Goal: Task Accomplishment & Management: Manage account settings

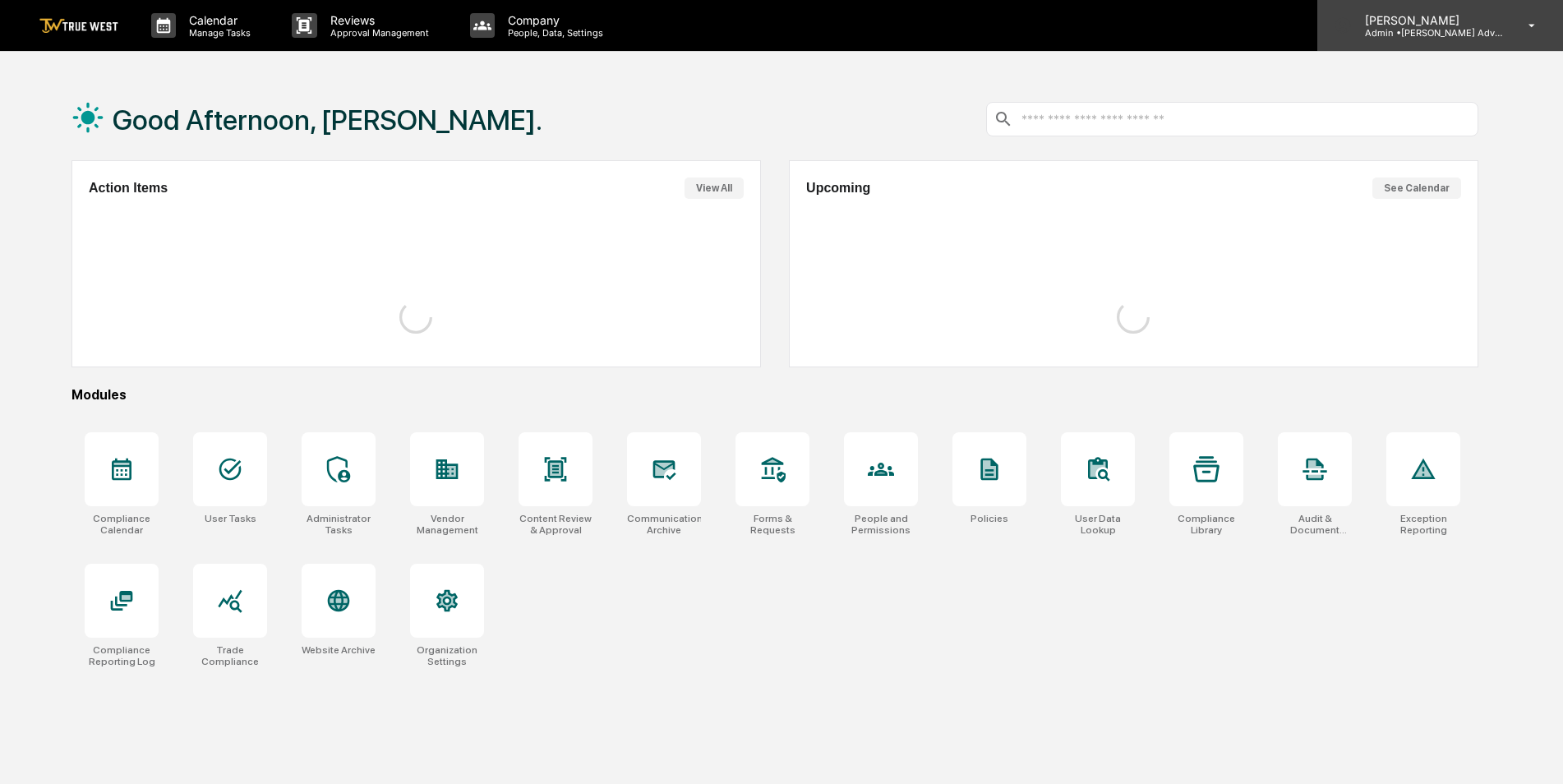
click at [1459, 37] on p "Admin • [PERSON_NAME] Advisory Group" at bounding box center [1428, 33] width 153 height 12
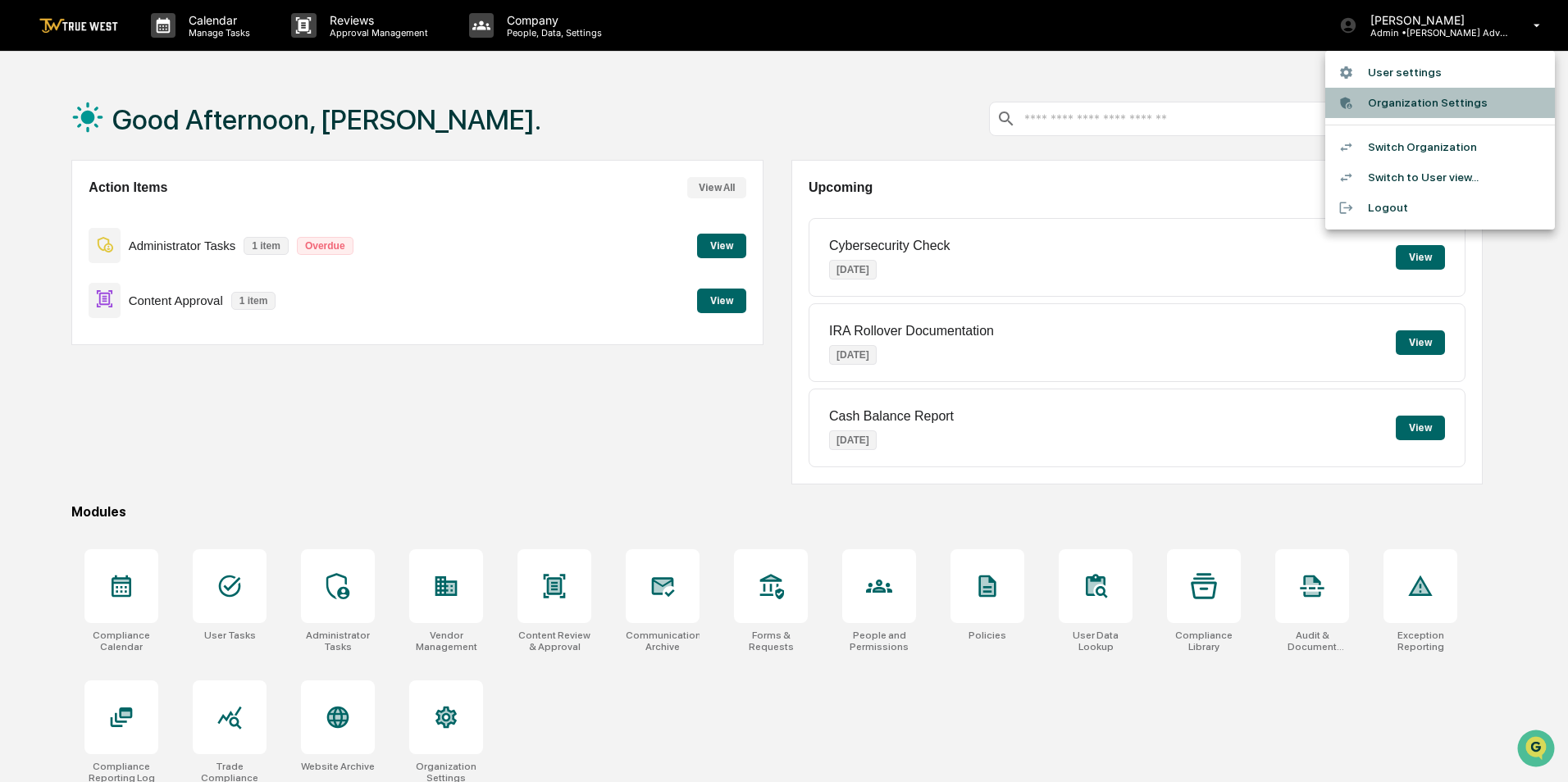
click at [1404, 102] on li "Organization Settings" at bounding box center [1440, 103] width 230 height 30
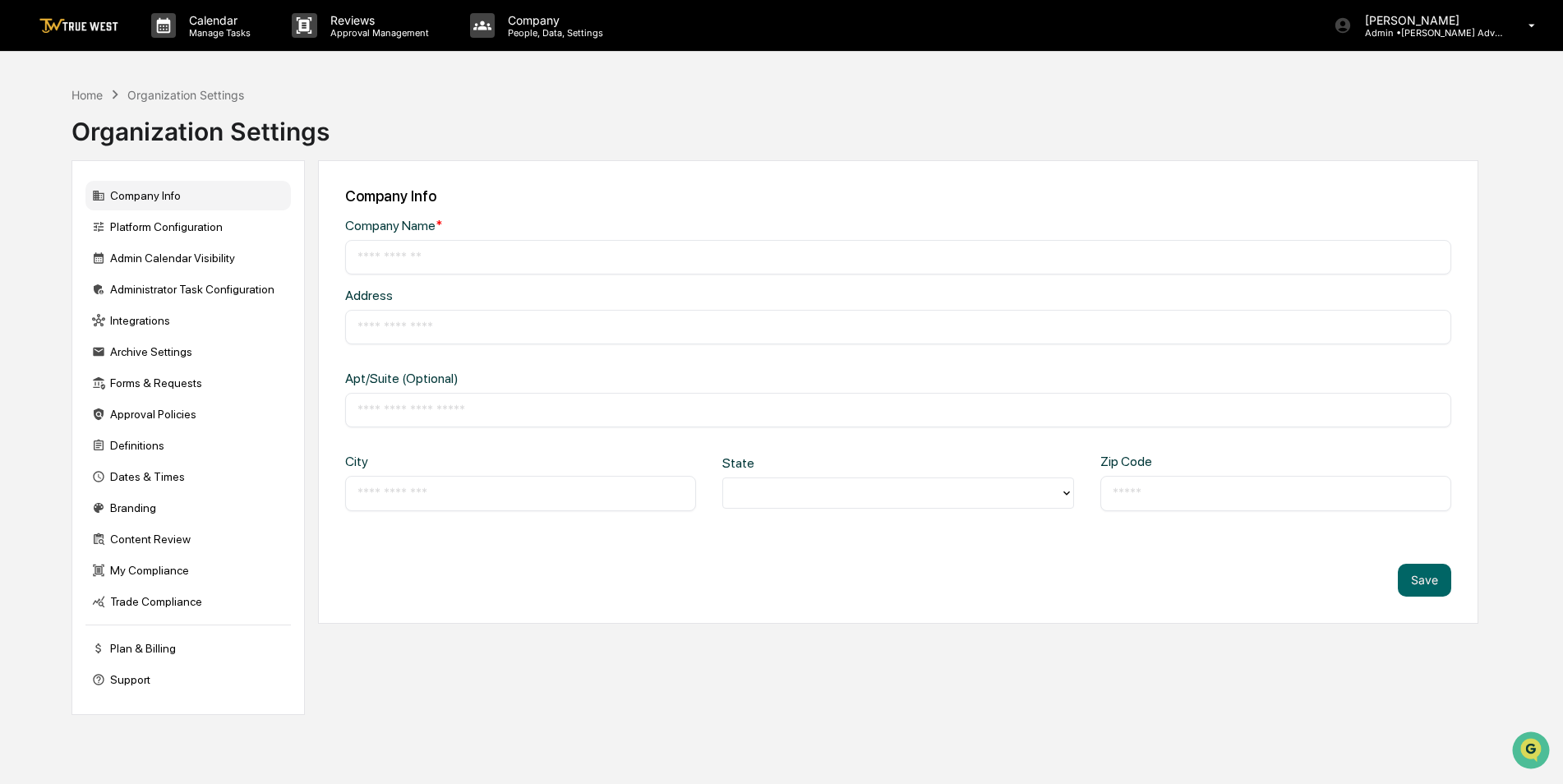
type input "**********"
type input "*********"
type input "********"
type input "*****"
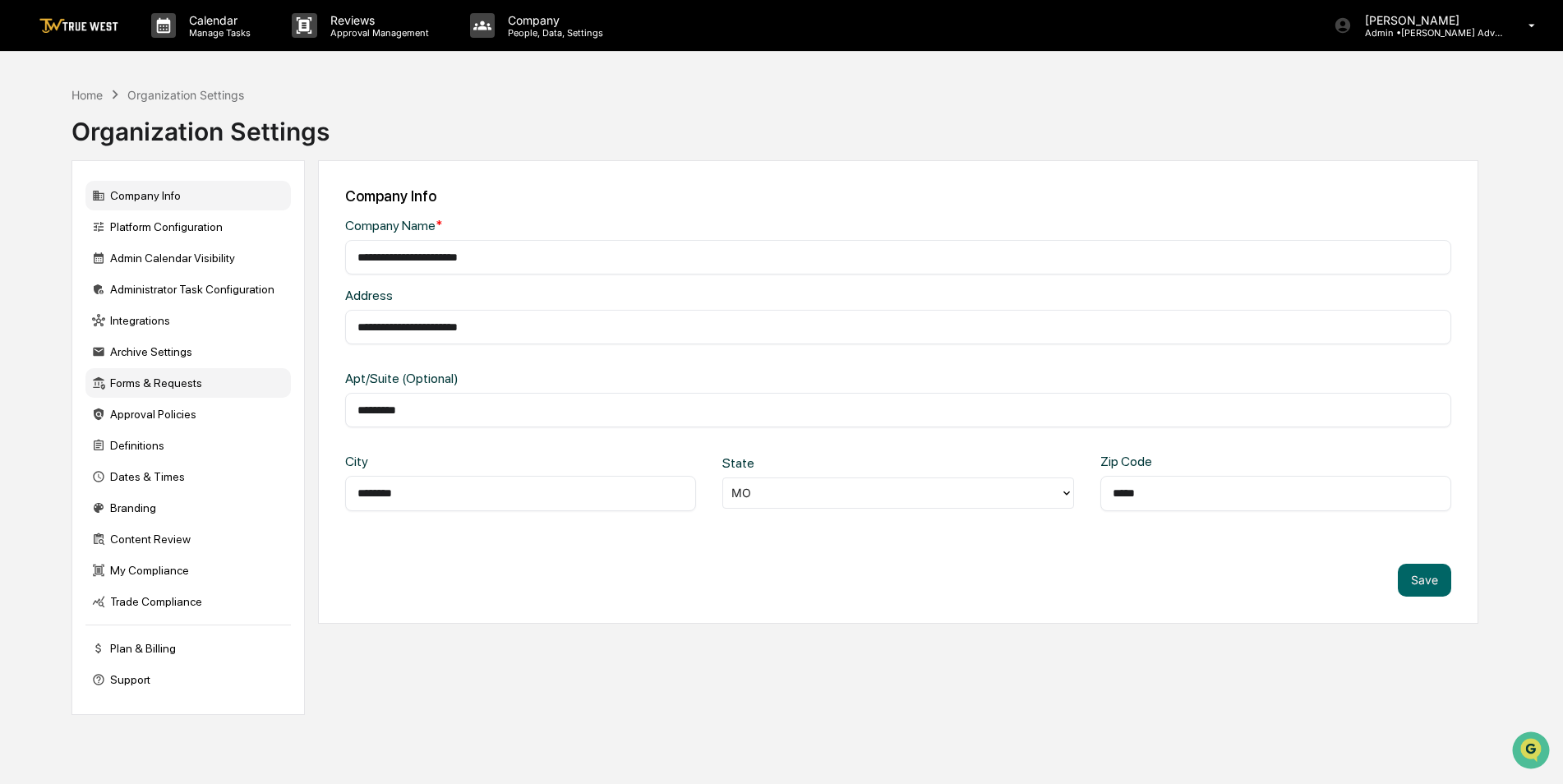
click at [145, 386] on div "Forms & Requests" at bounding box center [188, 382] width 205 height 30
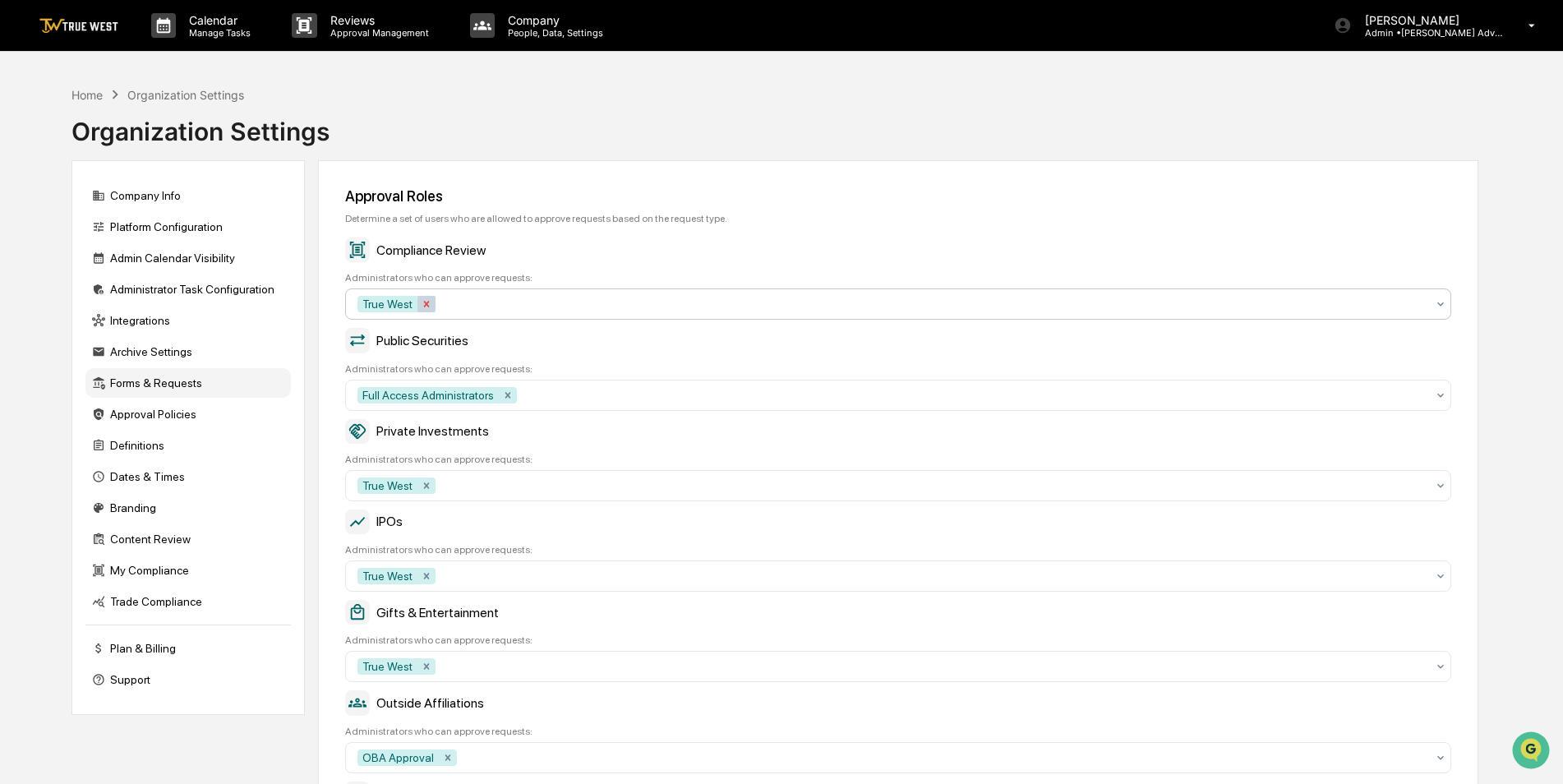
click at [425, 307] on icon "Remove True West" at bounding box center [427, 304] width 12 height 12
click at [430, 306] on div at bounding box center [892, 303] width 1069 height 16
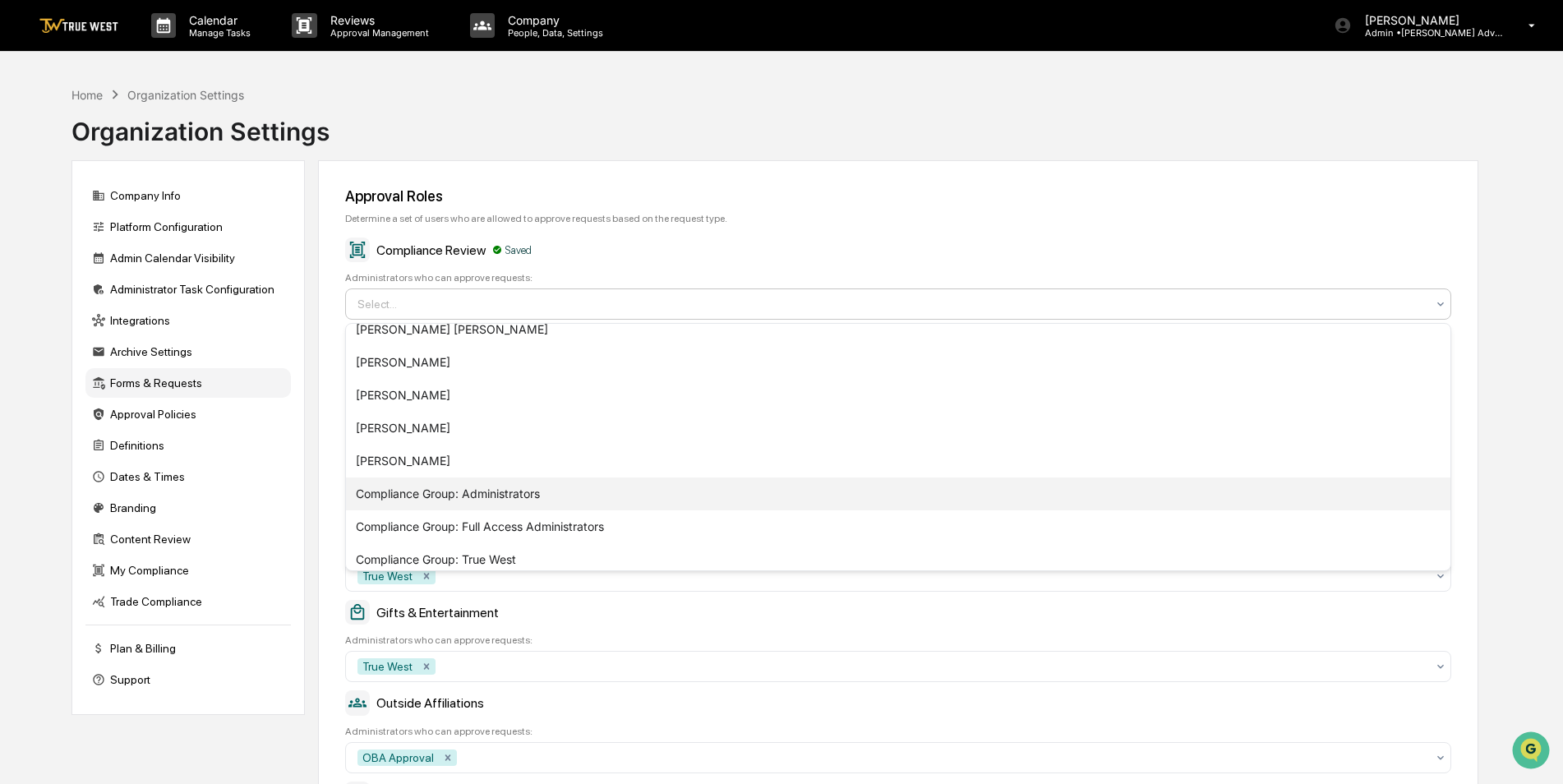
scroll to position [122, 0]
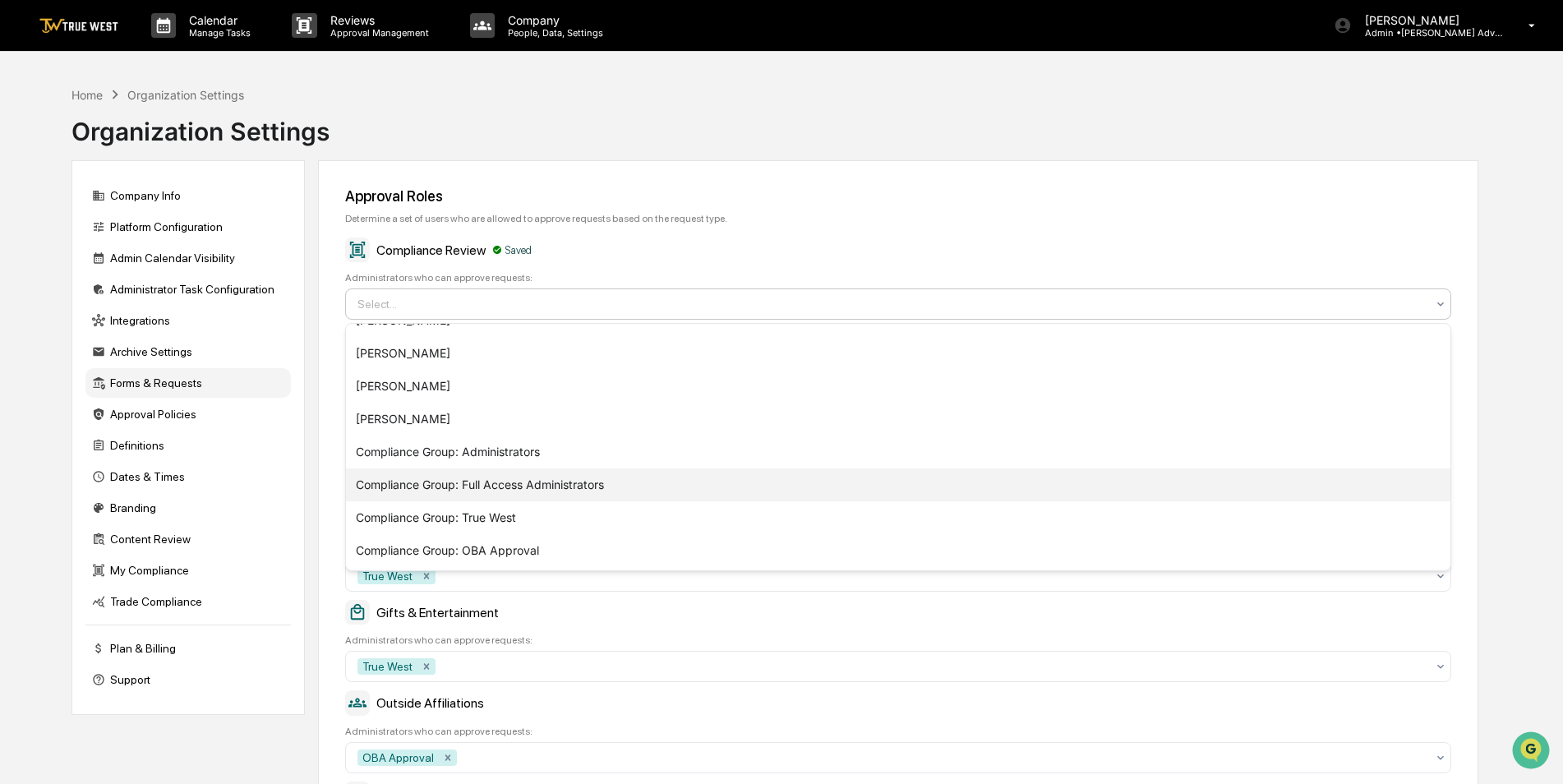
click at [503, 484] on div "Compliance Group: Full Access Administrators" at bounding box center [898, 485] width 1104 height 33
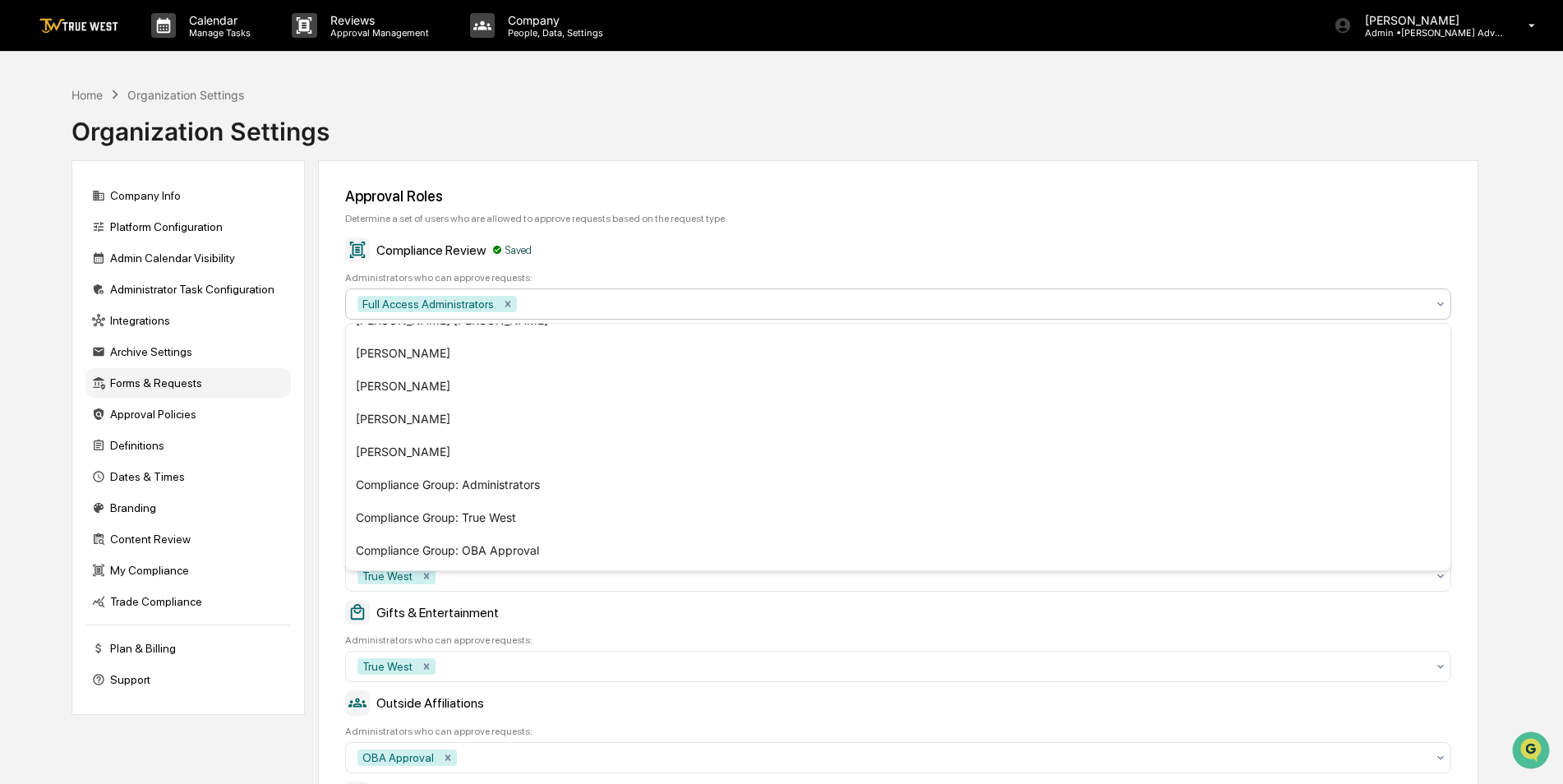
click at [692, 215] on div "Determine a set of users who are allowed to approve requests based on the reque…" at bounding box center [898, 219] width 1106 height 12
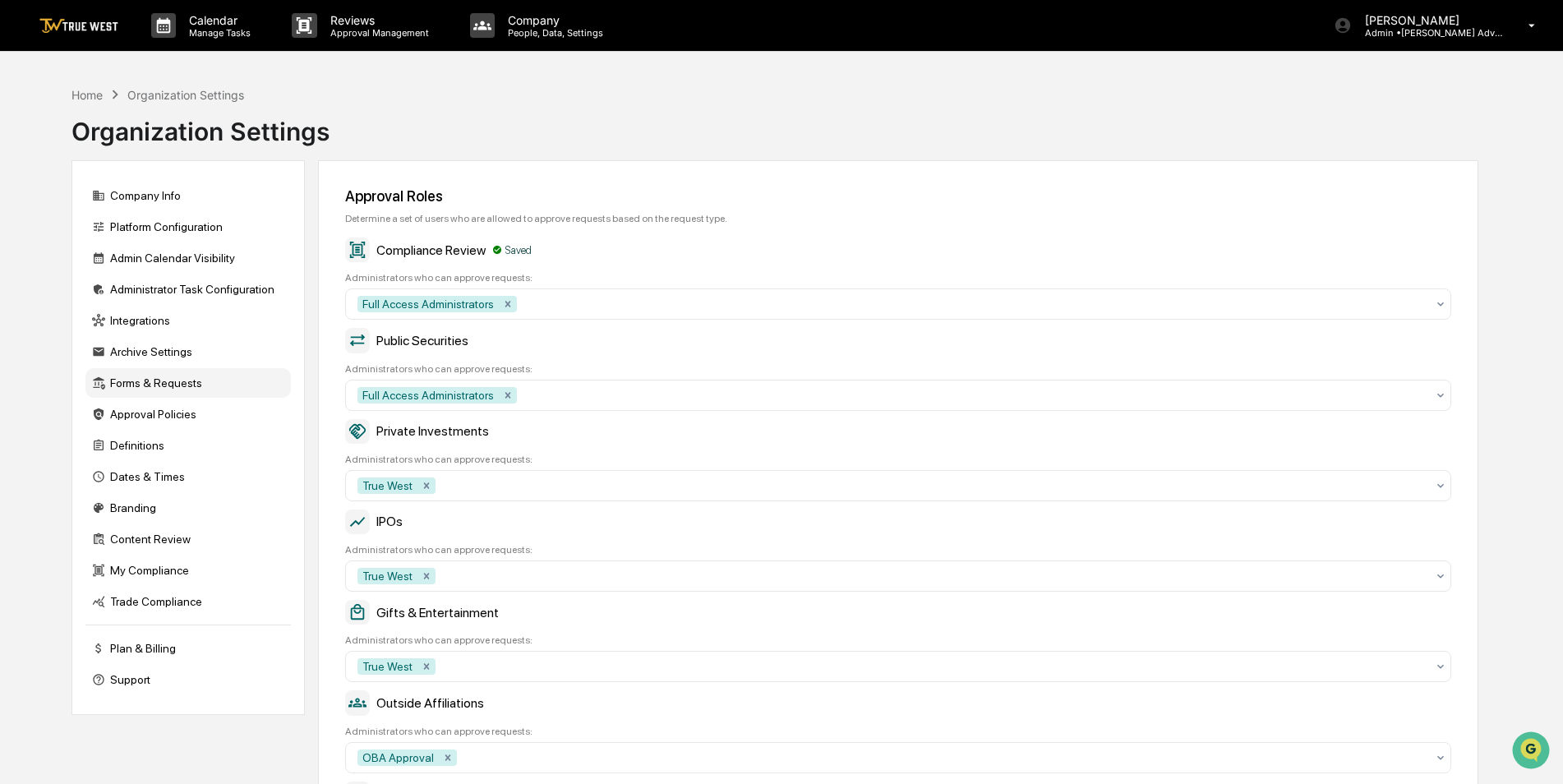
scroll to position [247, 0]
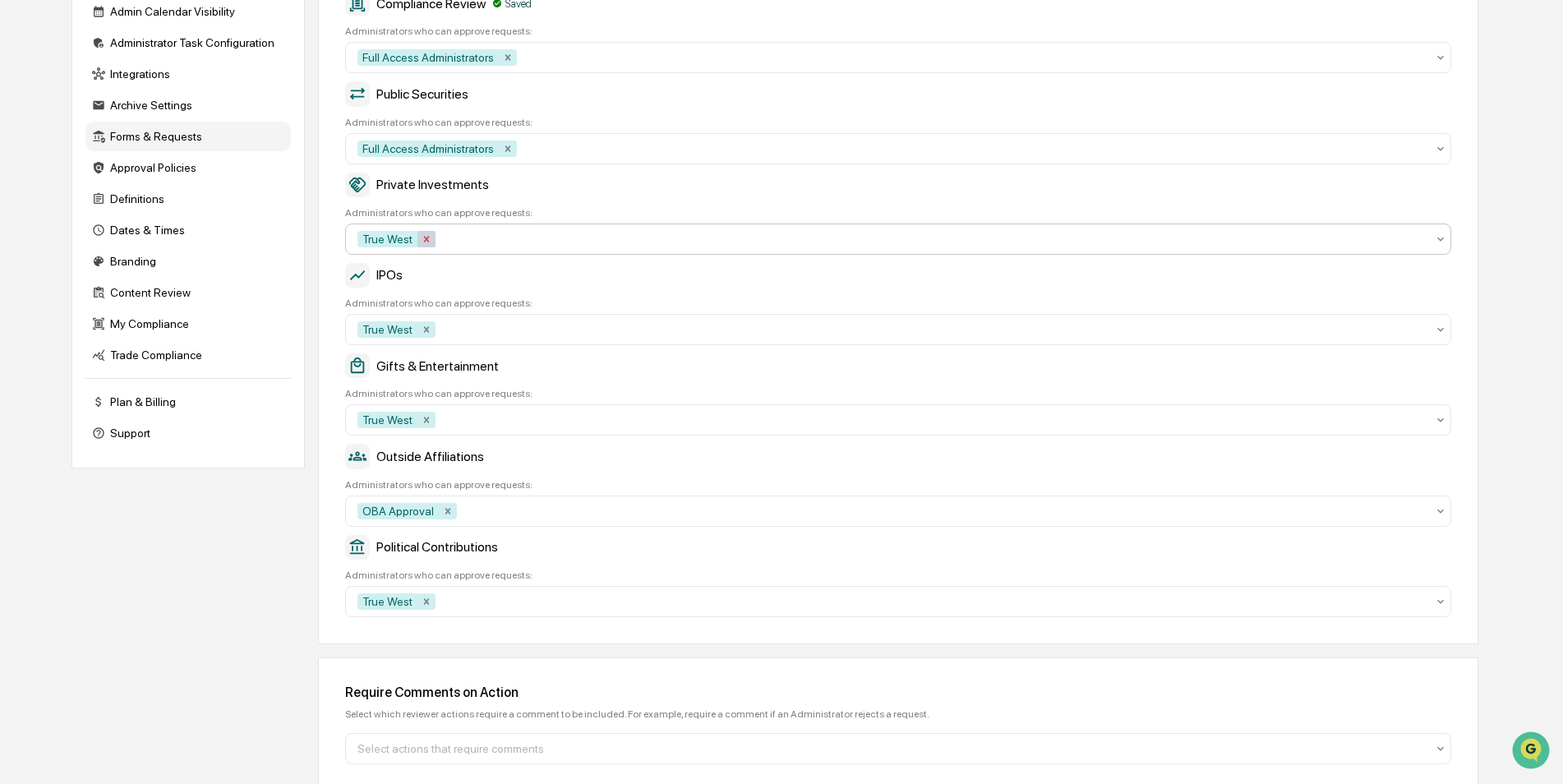
click at [427, 236] on icon "Remove True West" at bounding box center [427, 239] width 12 height 12
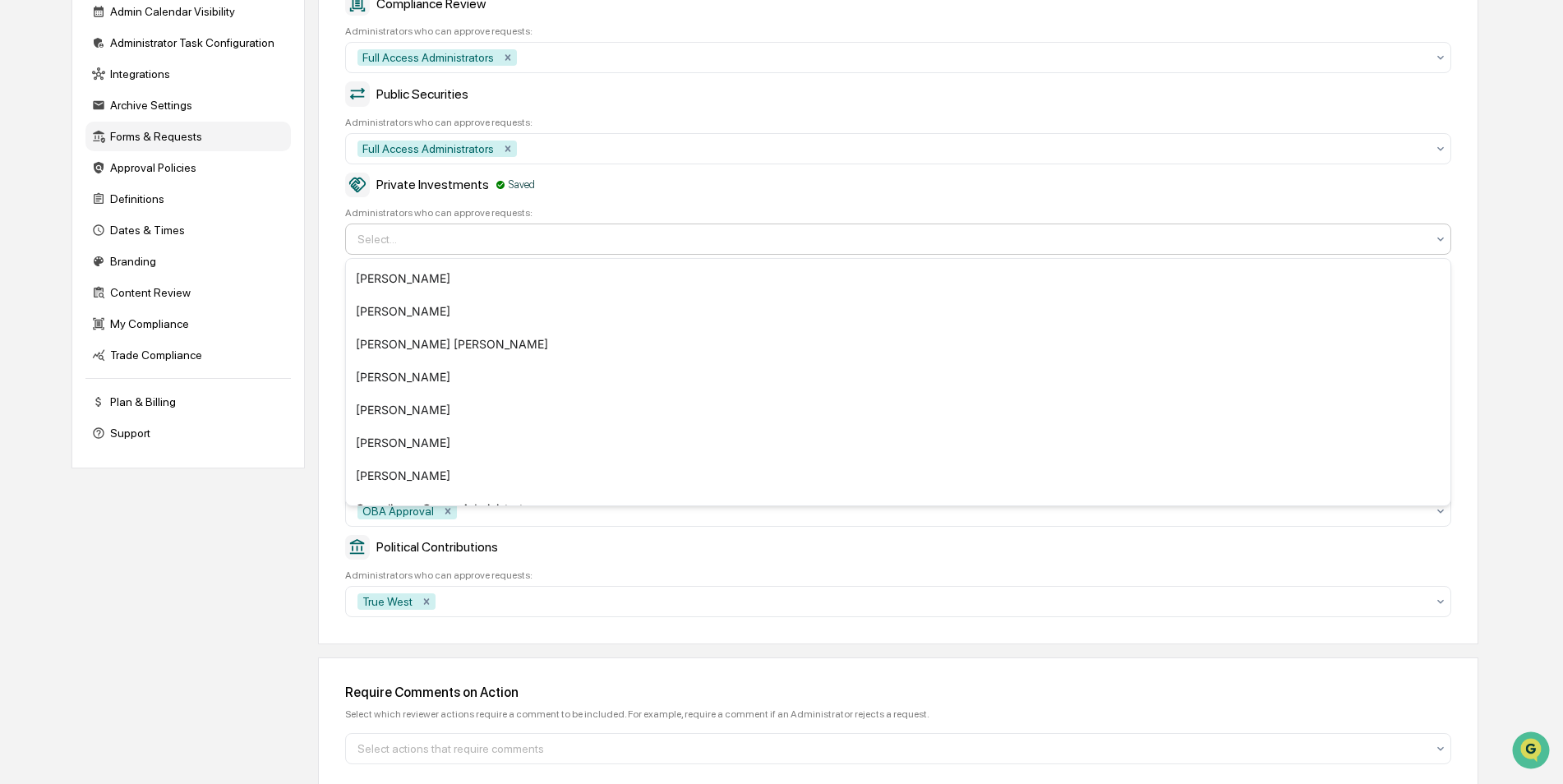
click at [455, 244] on div at bounding box center [892, 239] width 1069 height 16
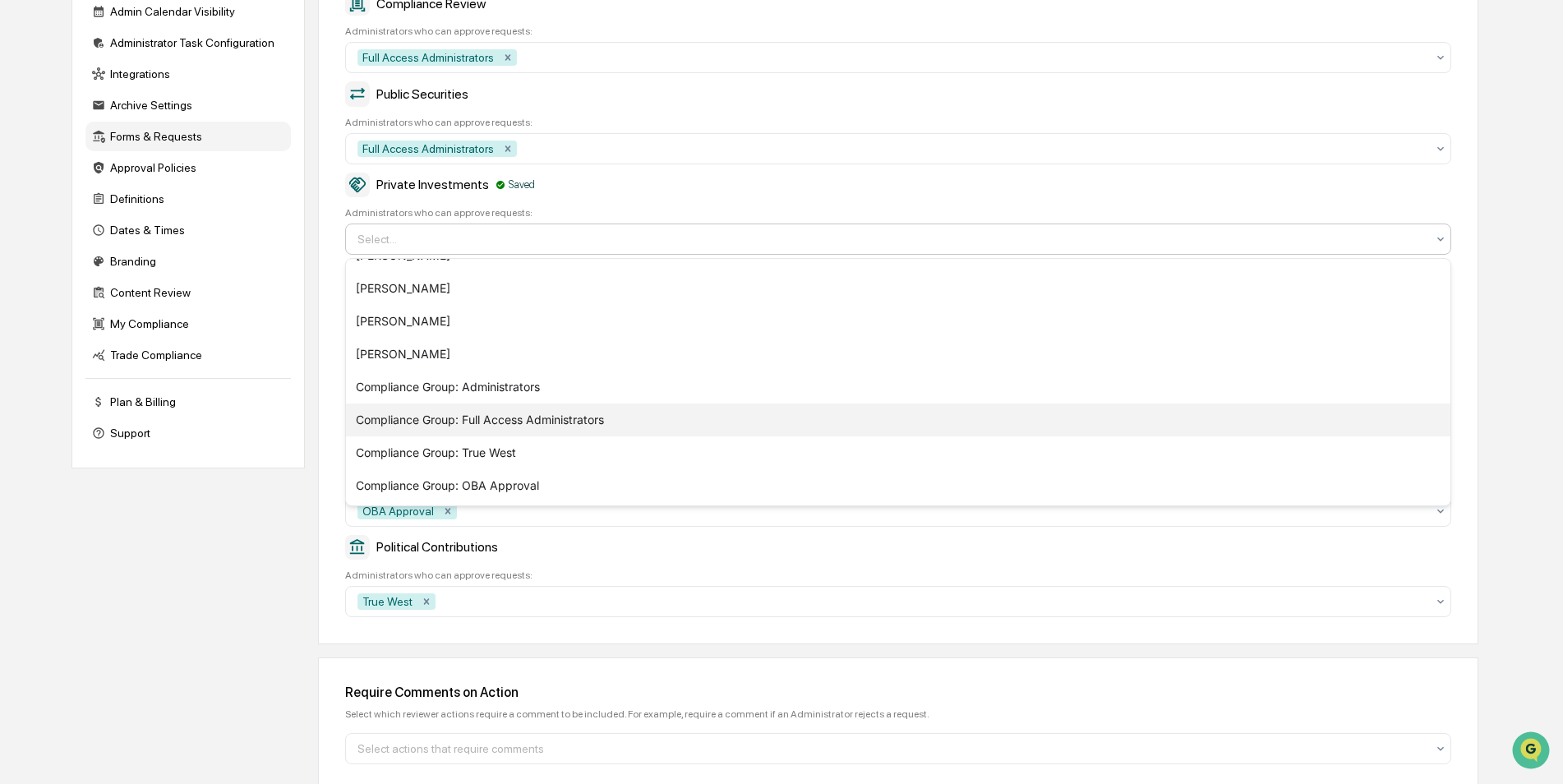
click at [508, 419] on div "Compliance Group: Full Access Administrators" at bounding box center [898, 420] width 1104 height 33
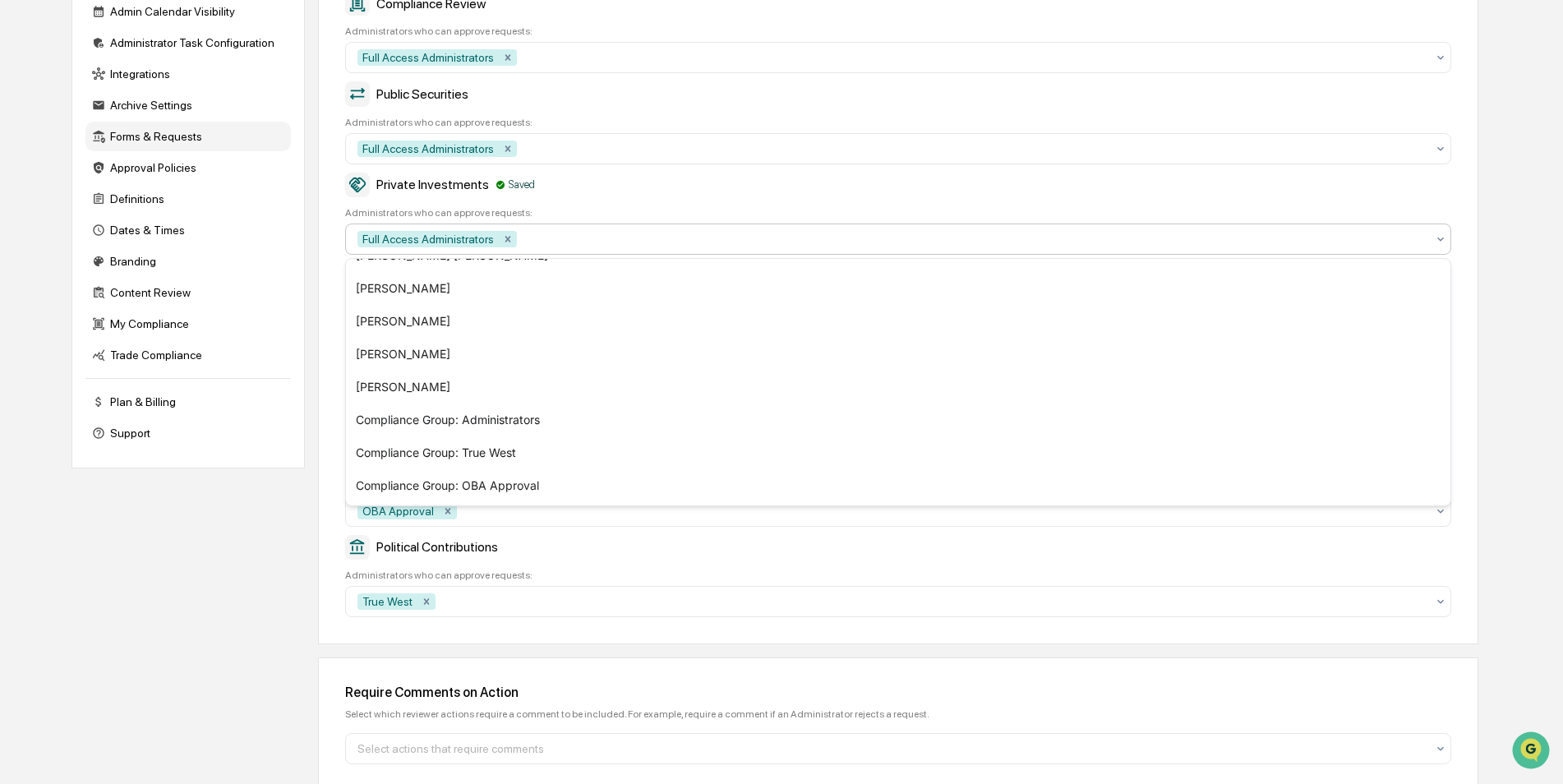
click at [666, 169] on div "Approval Roles Determine a set of users who are allowed to approve requests bas…" at bounding box center [898, 279] width 1160 height 731
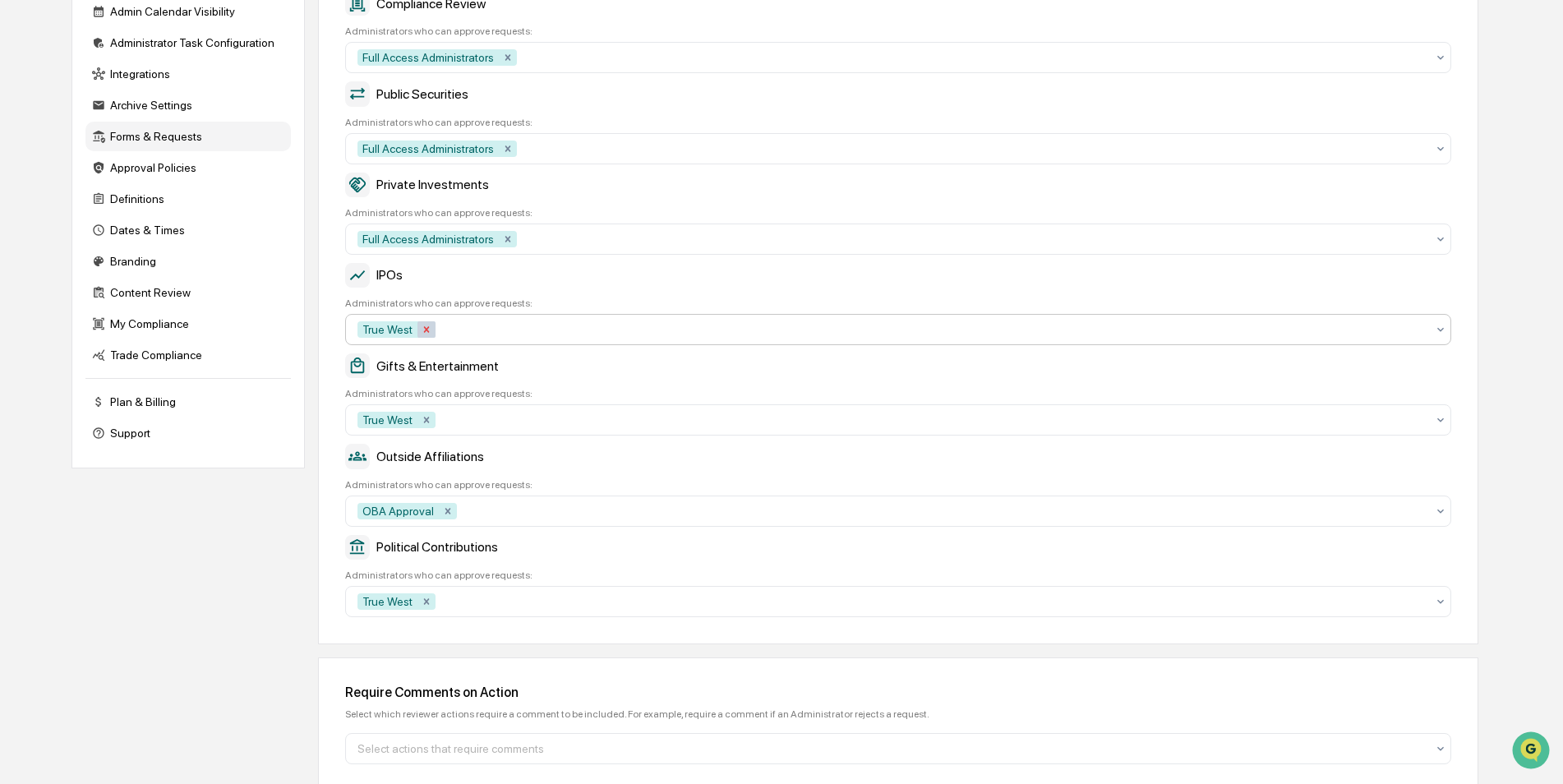
click at [429, 326] on icon "Remove True West" at bounding box center [427, 330] width 12 height 12
click at [458, 329] on div at bounding box center [892, 329] width 1069 height 16
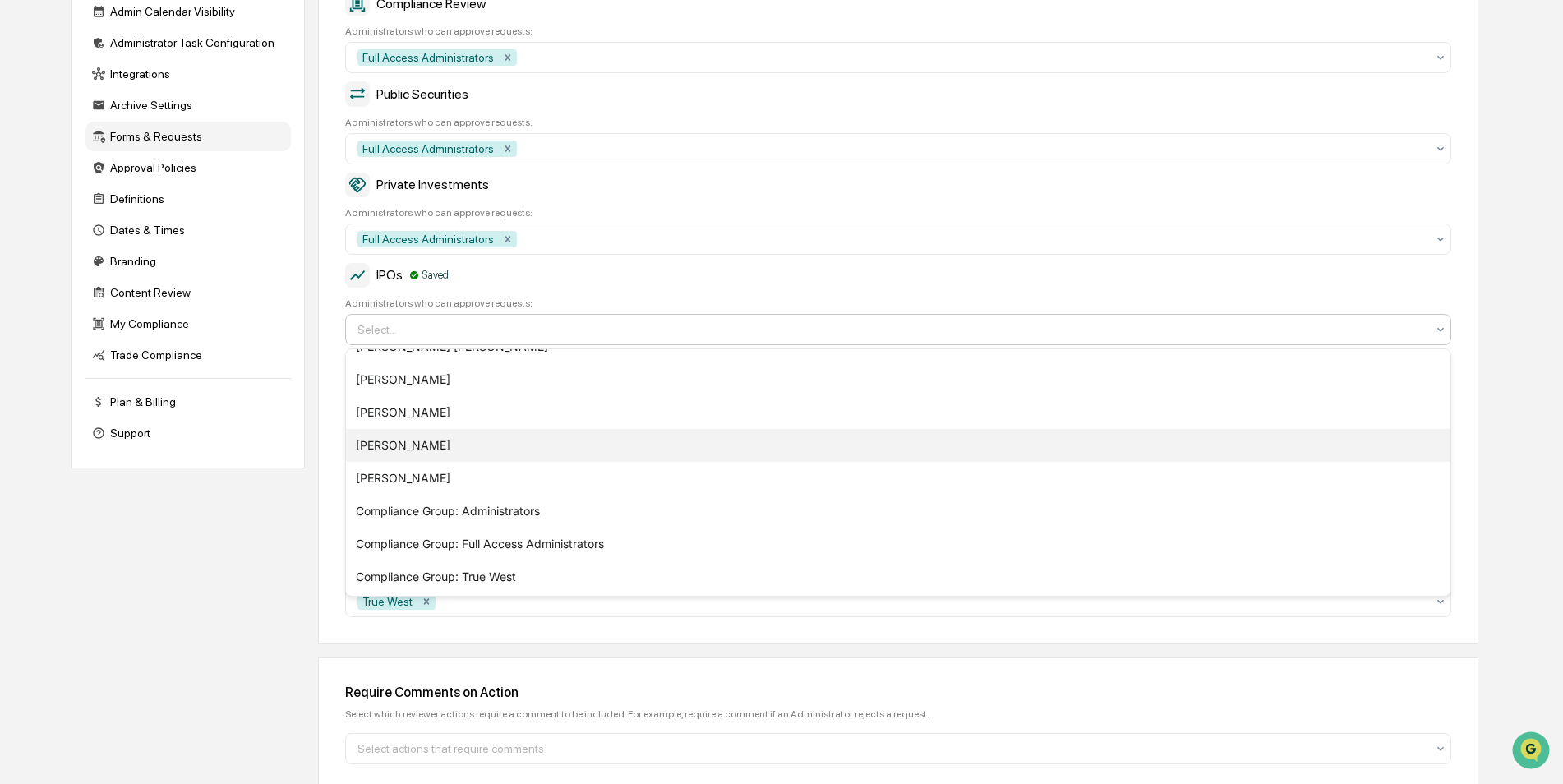
scroll to position [122, 0]
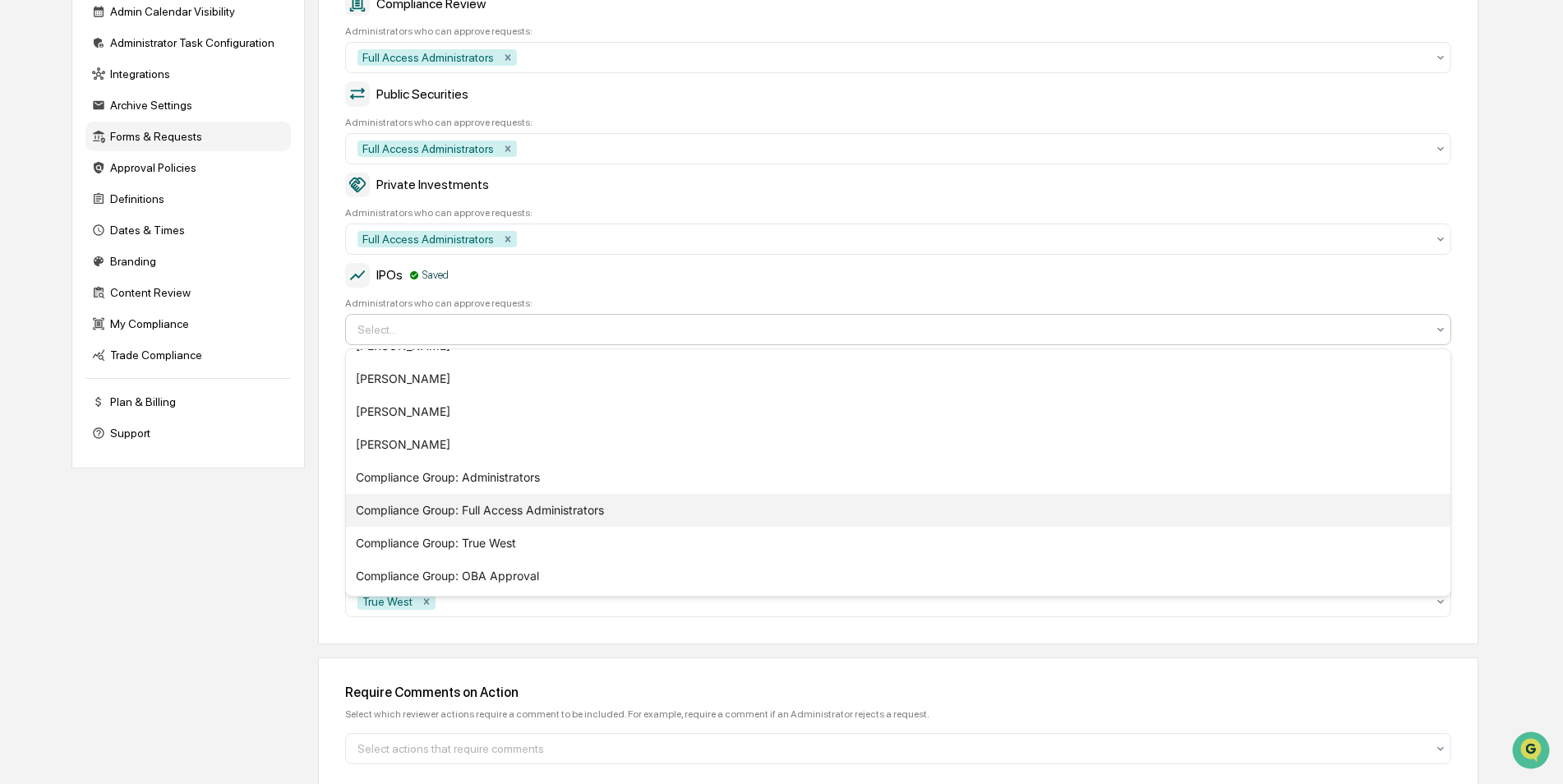
click at [481, 514] on div "Compliance Group: Full Access Administrators" at bounding box center [898, 510] width 1104 height 33
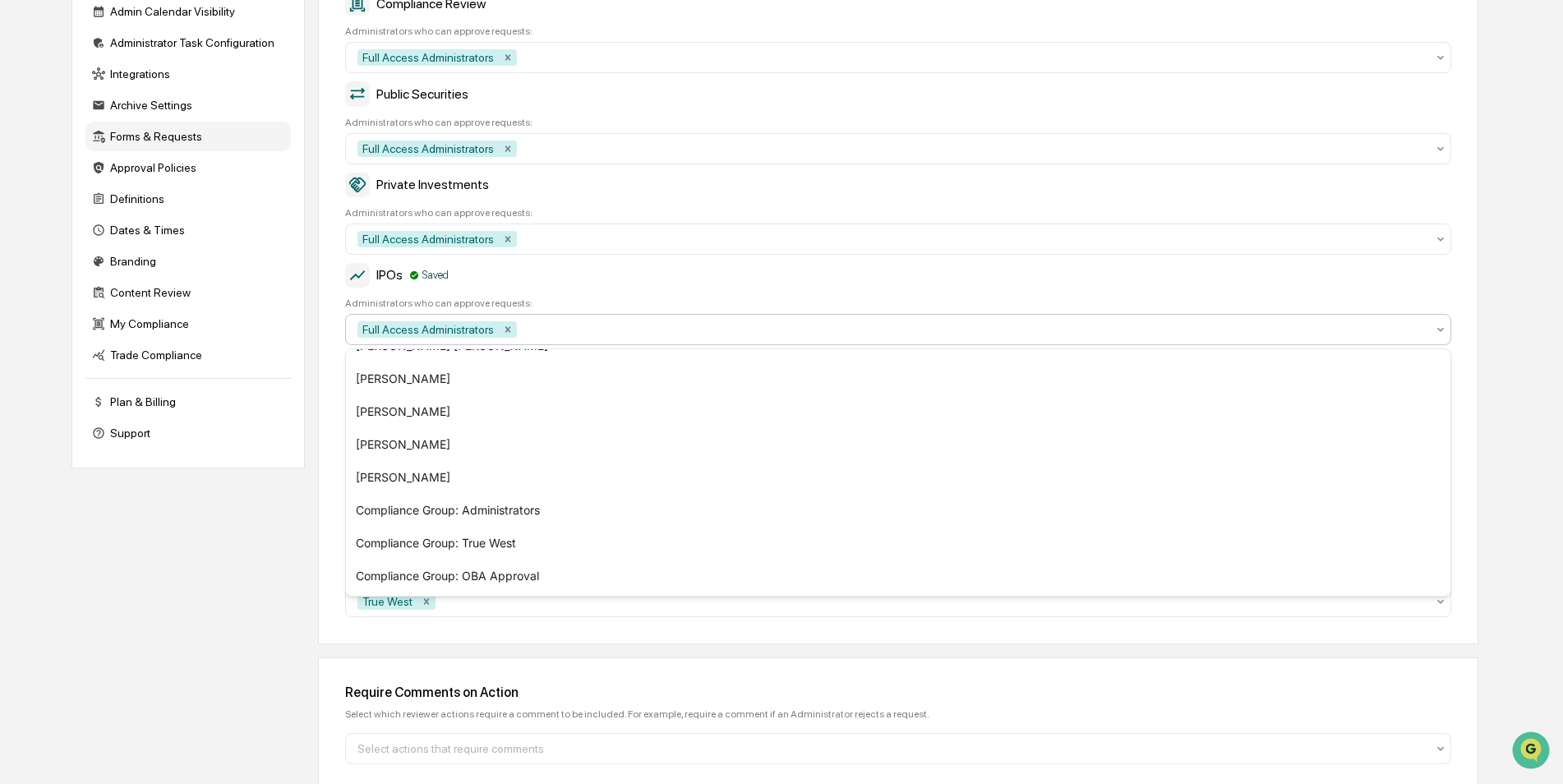
click at [266, 506] on div "Company Info Platform Configuration Admin Calendar Visibility Administrator Tas…" at bounding box center [775, 376] width 1407 height 926
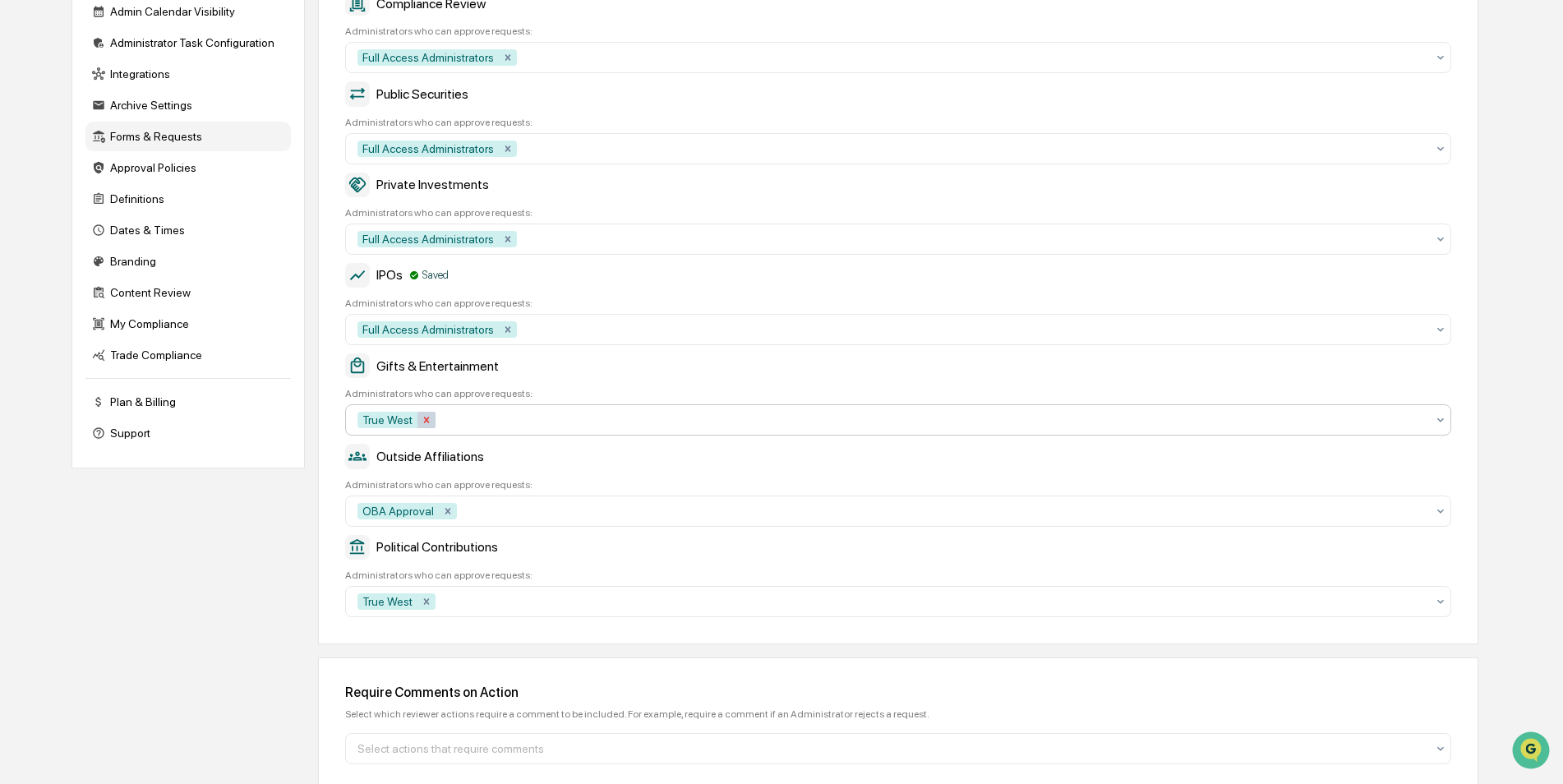
click at [428, 416] on icon "Remove True West" at bounding box center [427, 420] width 12 height 12
click at [466, 423] on div at bounding box center [892, 420] width 1069 height 16
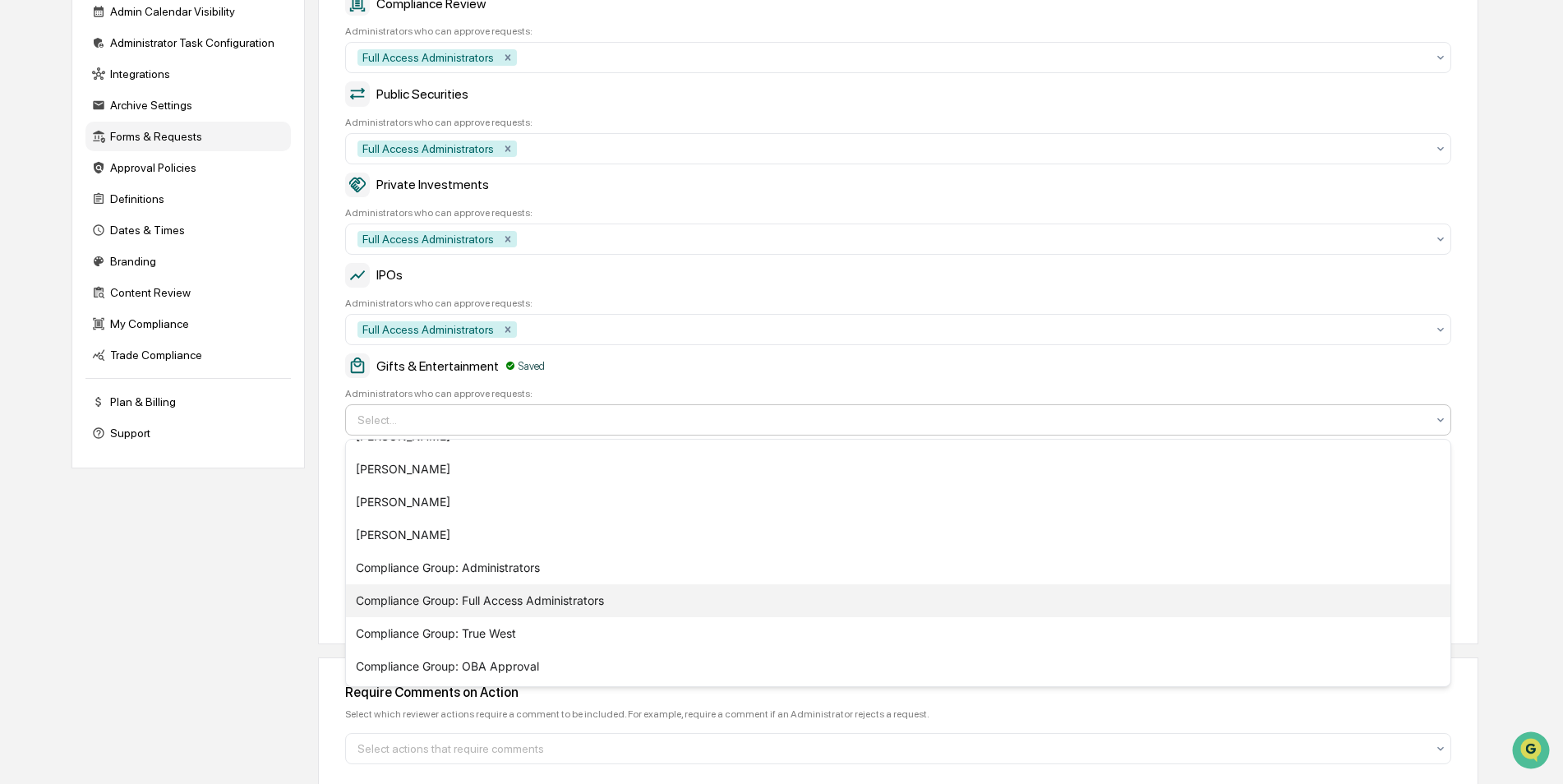
click at [509, 602] on div "Compliance Group: Full Access Administrators" at bounding box center [898, 600] width 1104 height 33
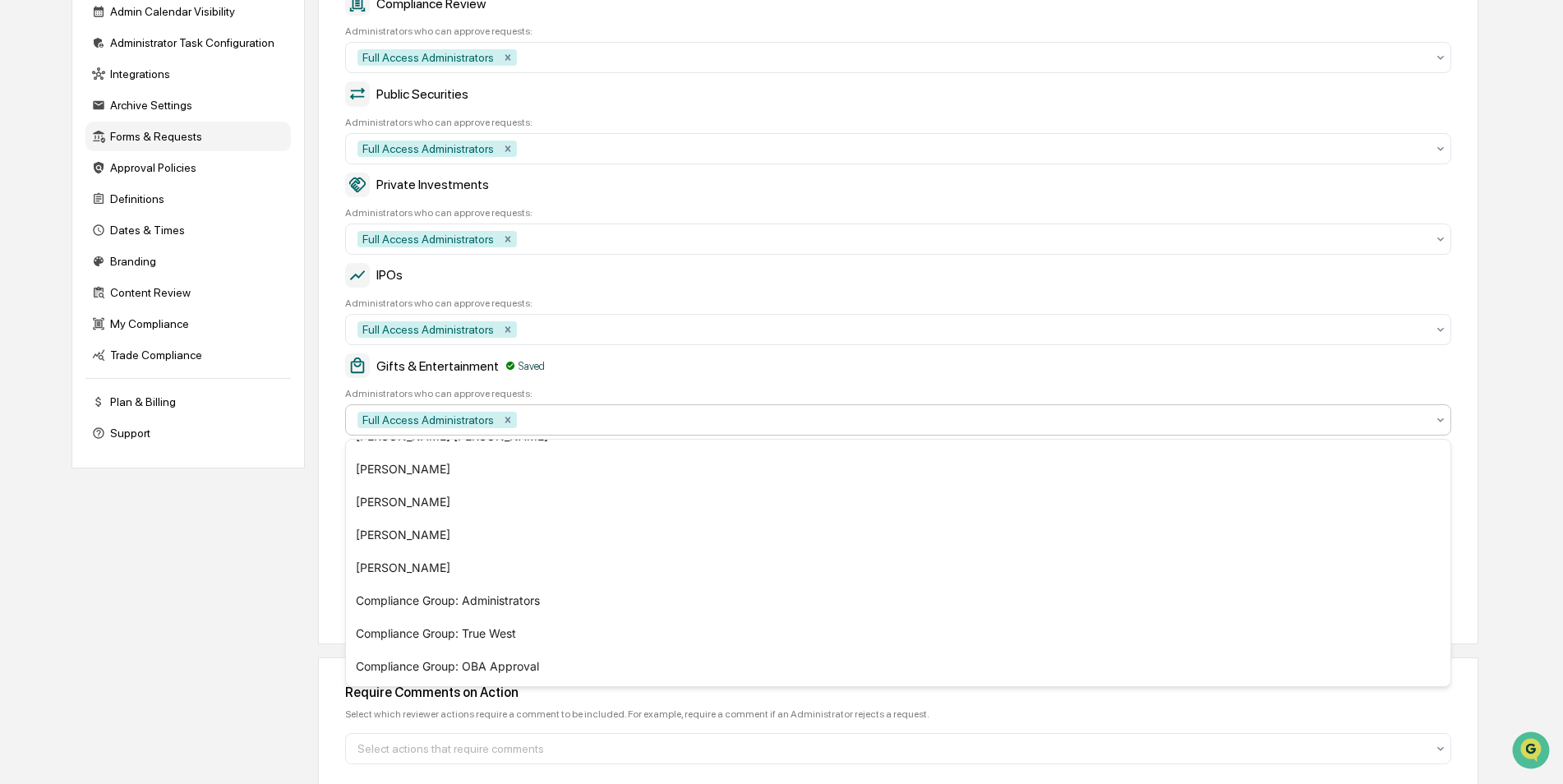
click at [122, 562] on div "Company Info Platform Configuration Admin Calendar Visibility Administrator Tas…" at bounding box center [775, 376] width 1407 height 926
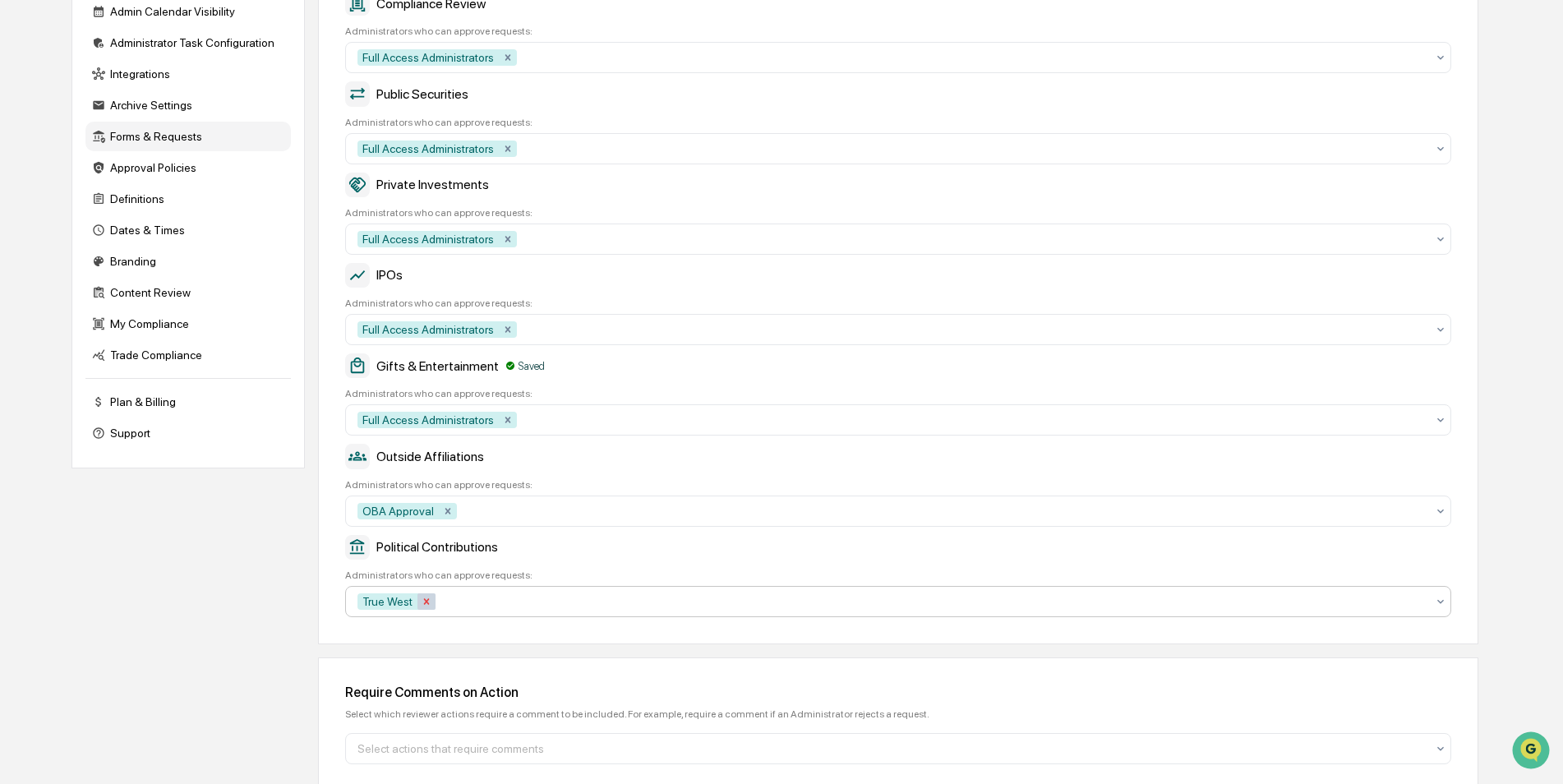
click at [424, 598] on icon "Remove True West" at bounding box center [427, 602] width 12 height 12
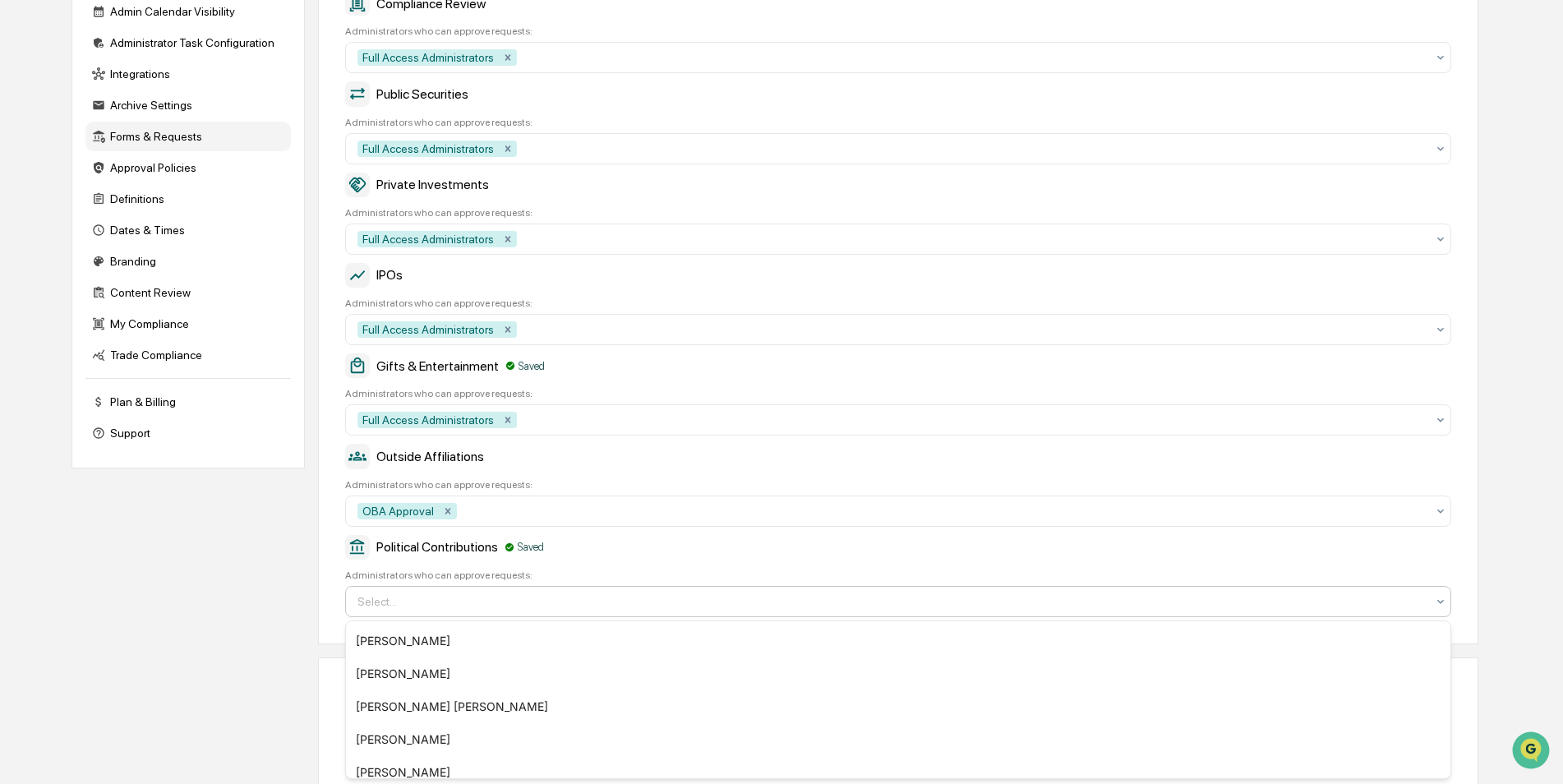
click at [487, 595] on div at bounding box center [892, 601] width 1069 height 16
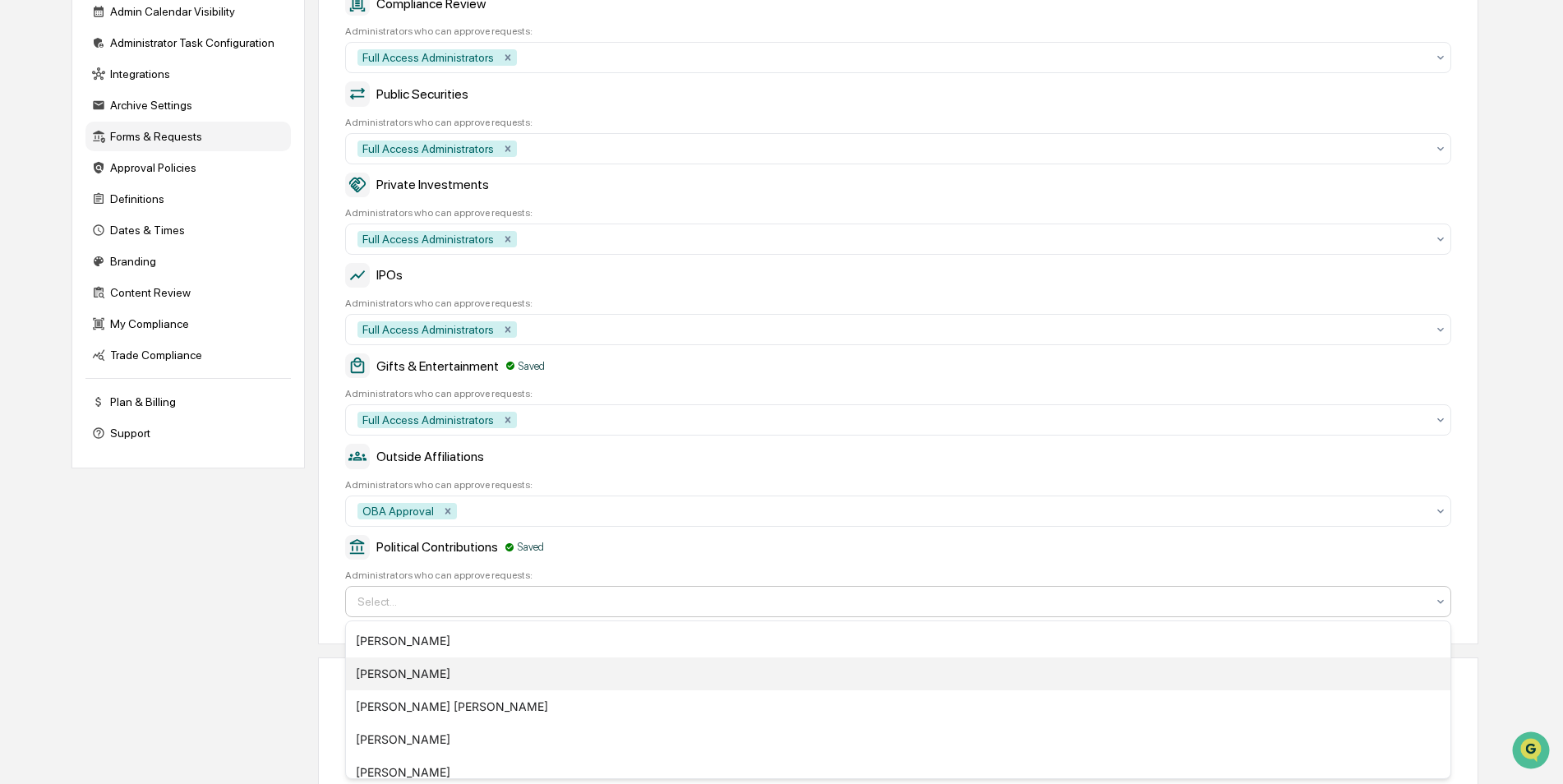
scroll to position [211, 0]
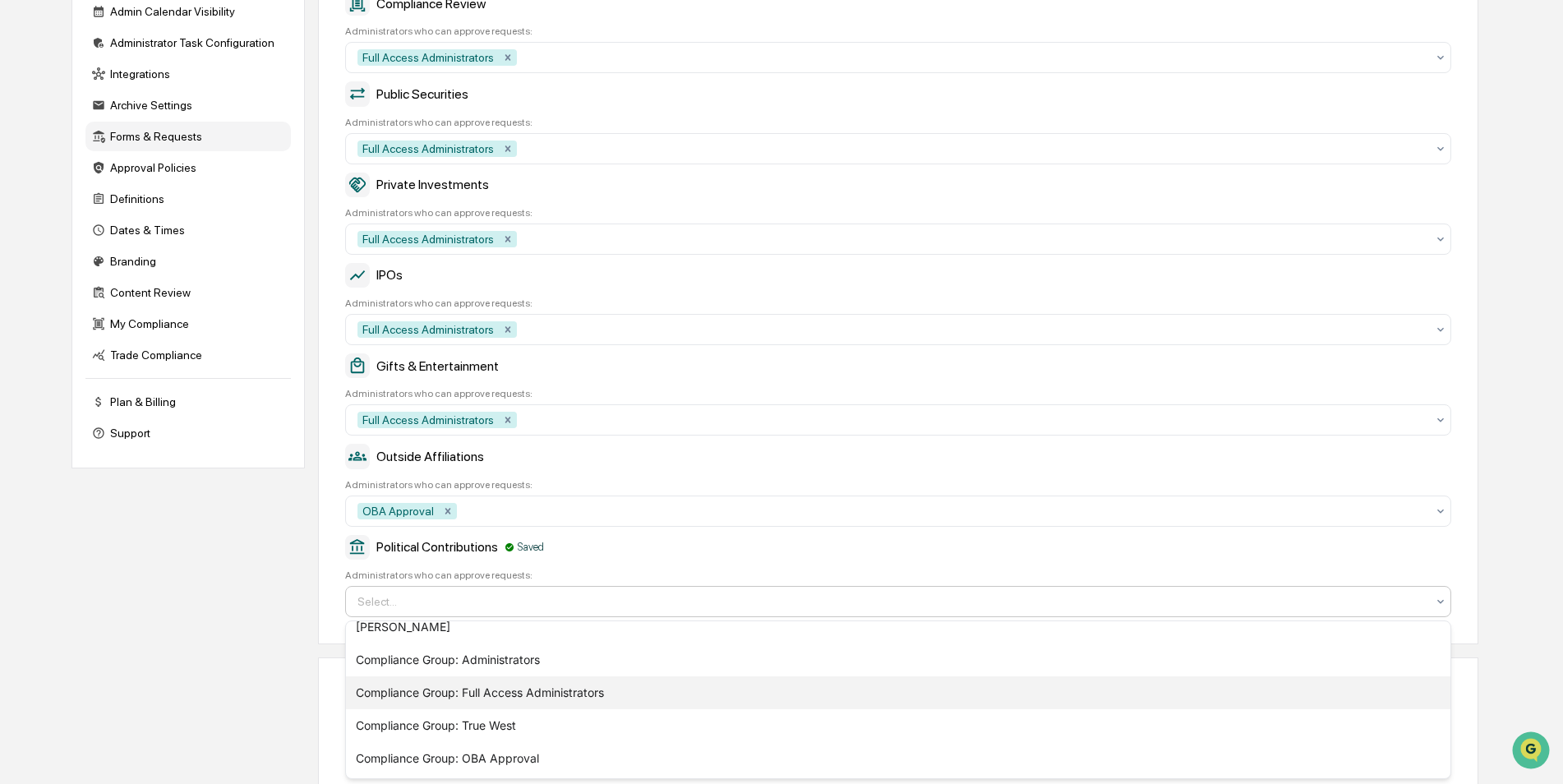
click at [501, 687] on div "Compliance Group: Full Access Administrators" at bounding box center [898, 692] width 1104 height 33
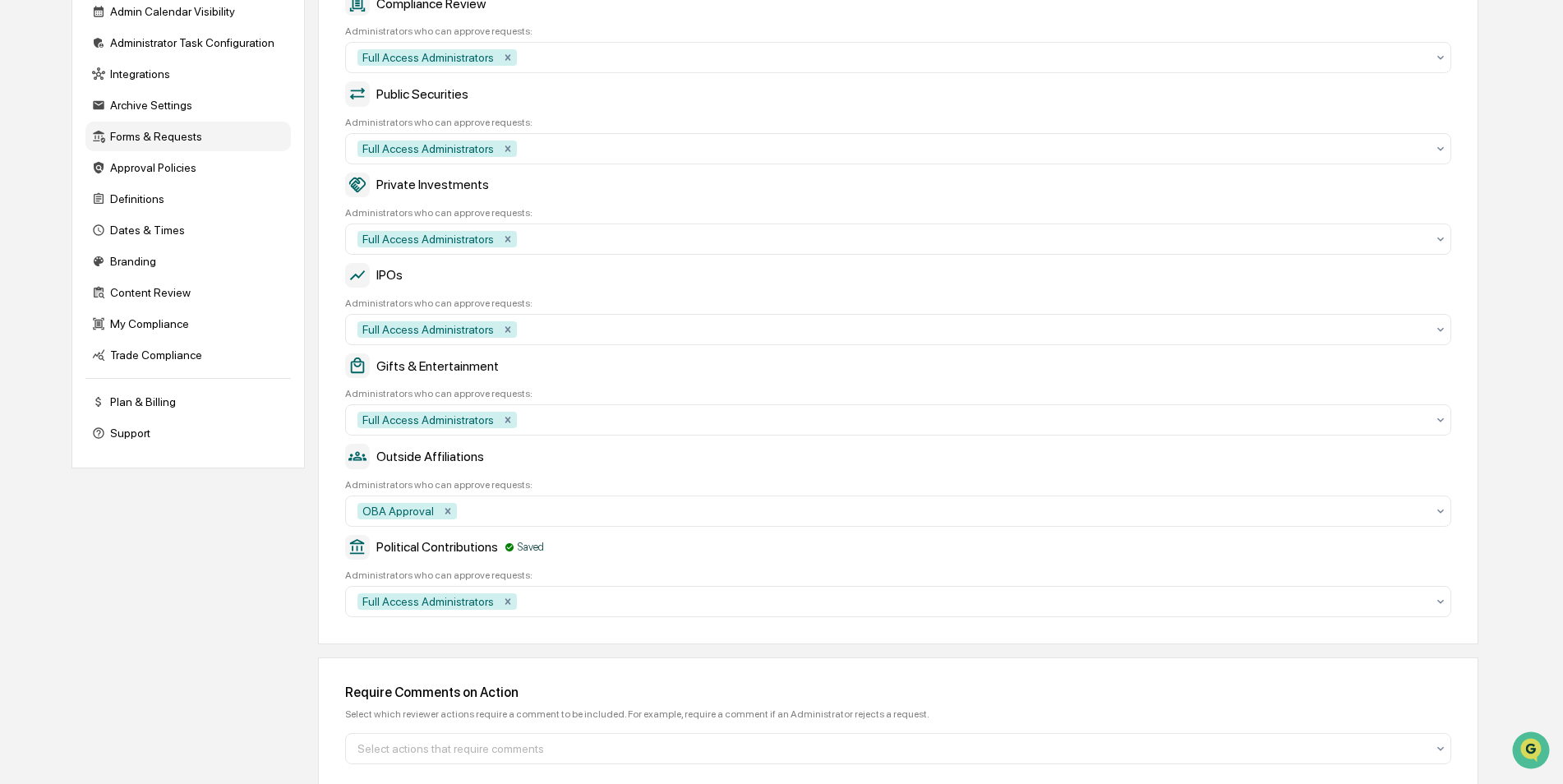
click at [257, 644] on div "Company Info Platform Configuration Admin Calendar Visibility Administrator Tas…" at bounding box center [775, 376] width 1407 height 926
click at [1033, 430] on div "Full Access Administrators" at bounding box center [892, 420] width 1085 height 26
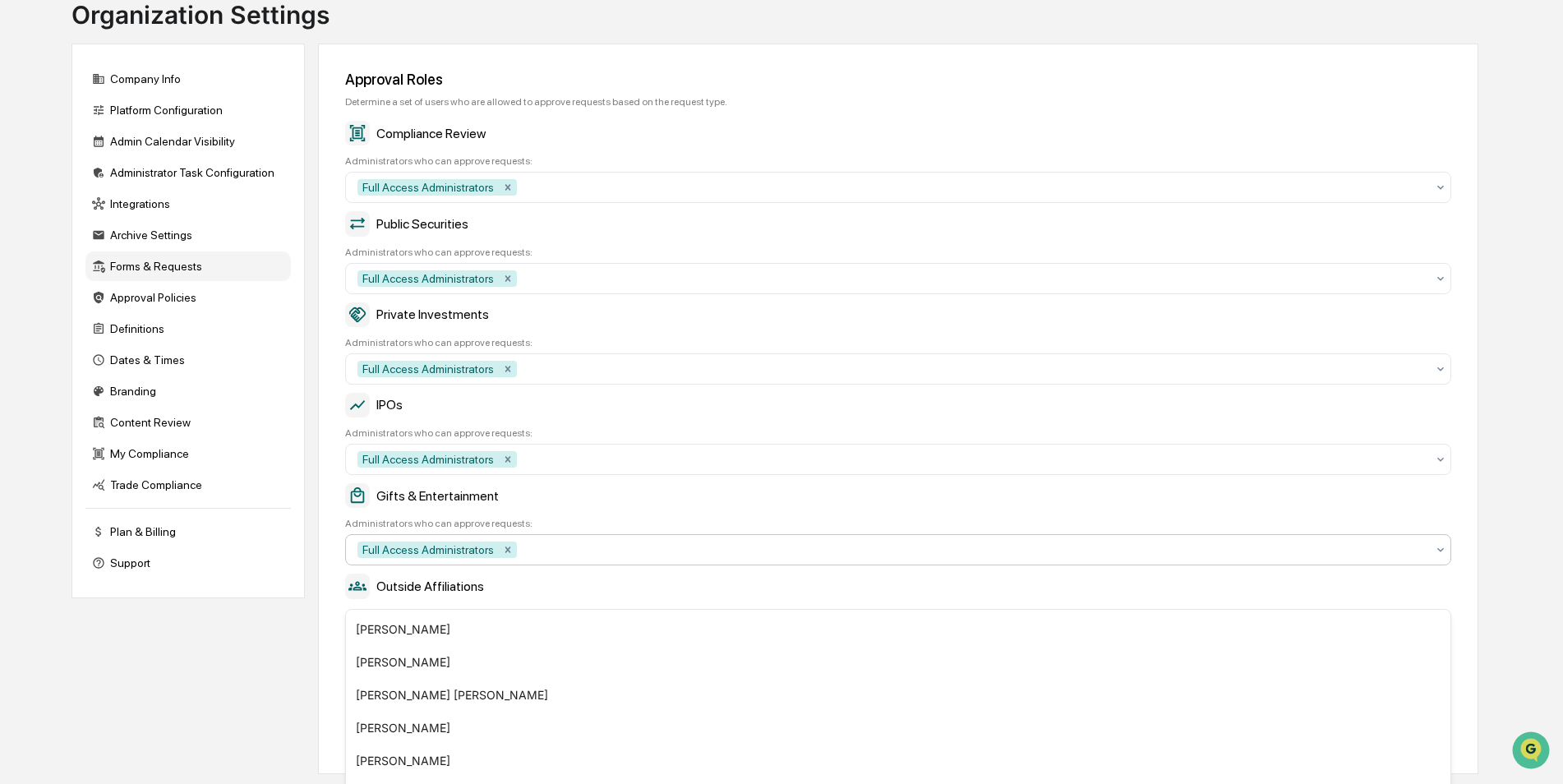
scroll to position [0, 0]
